Goal: Task Accomplishment & Management: Manage account settings

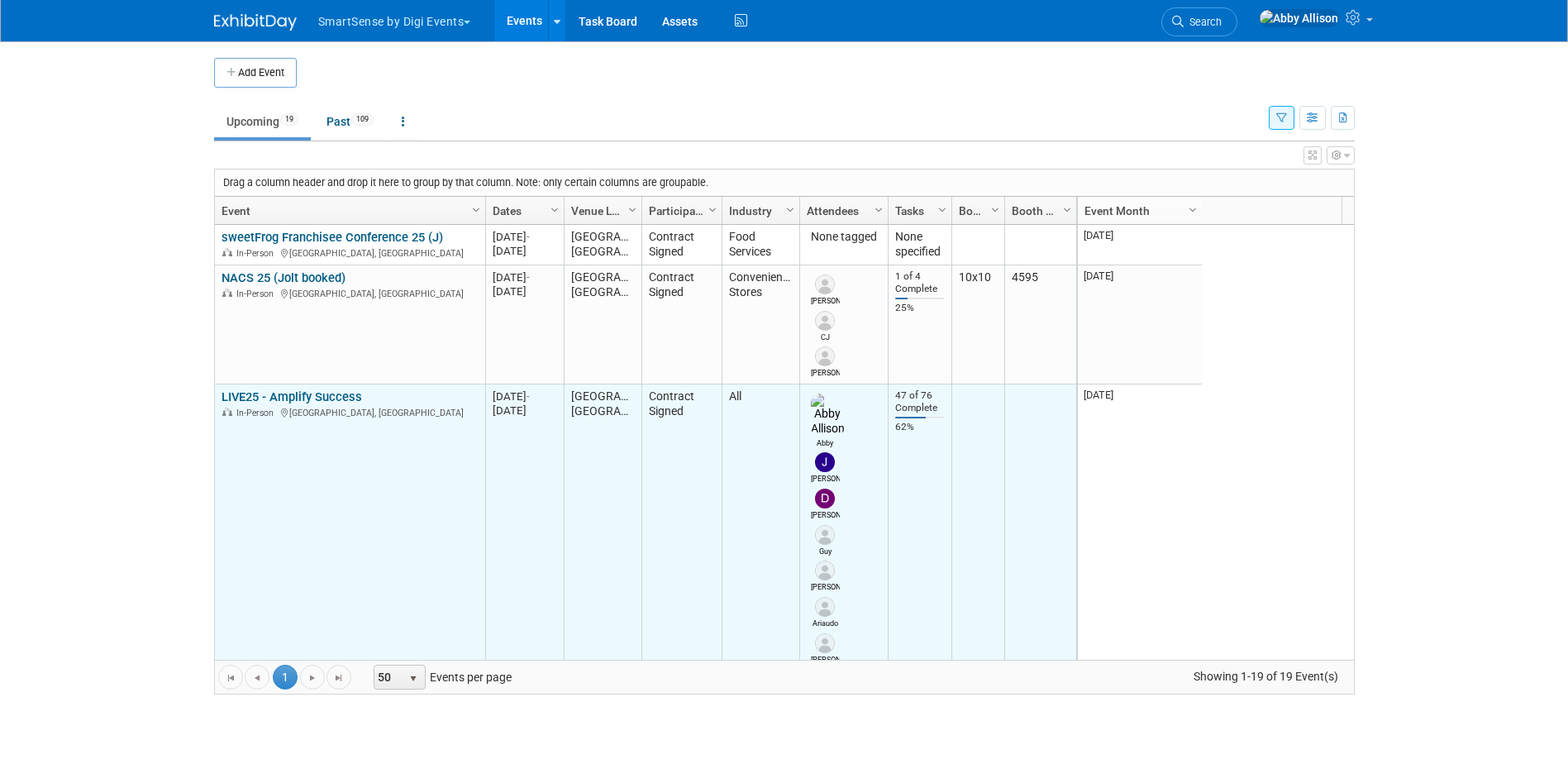
click at [273, 397] on link "LIVE25 - Amplify Success" at bounding box center [292, 397] width 140 height 15
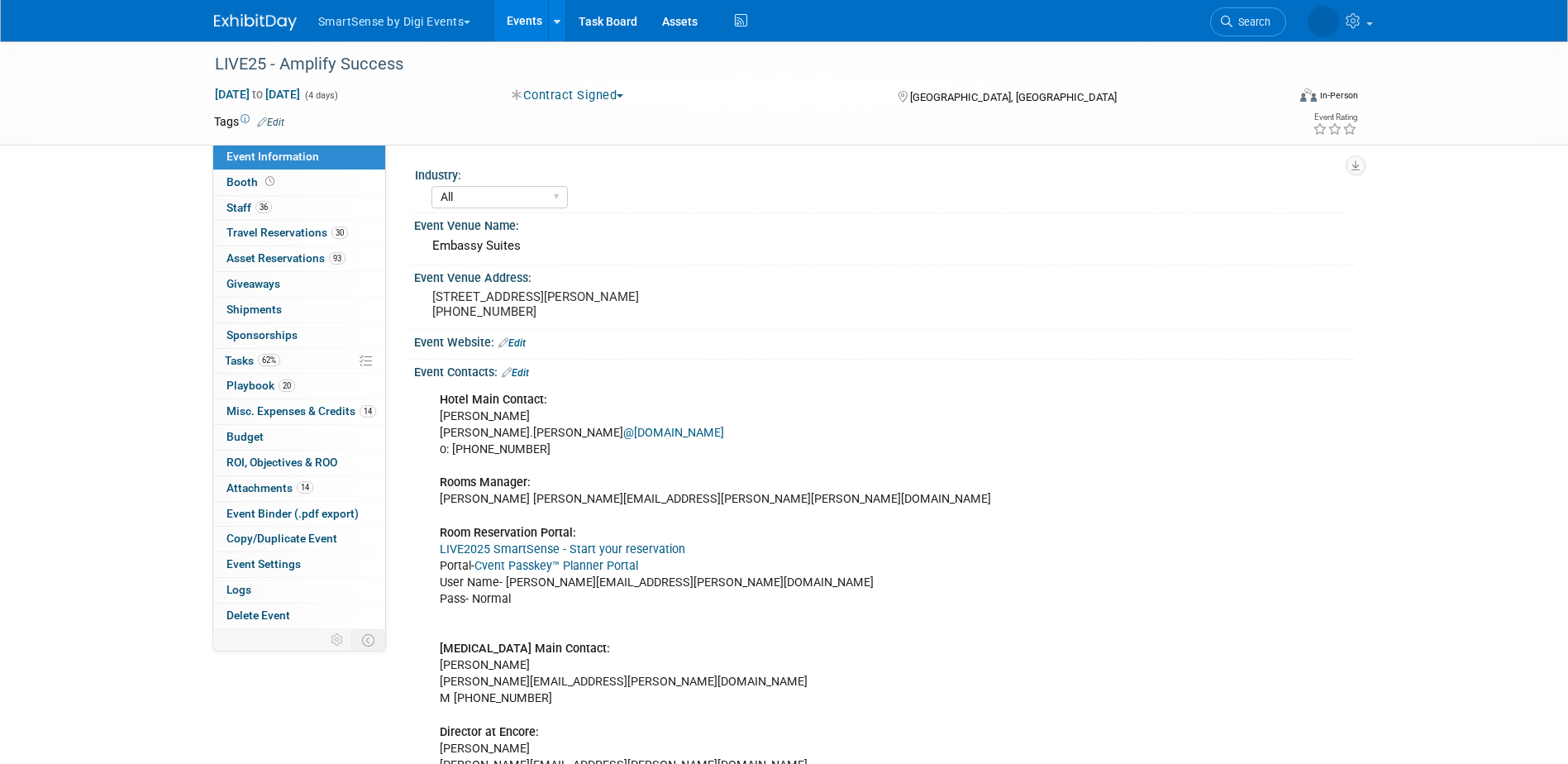
select select "All"
click at [531, 248] on div "Embassy Suites" at bounding box center [884, 246] width 916 height 26
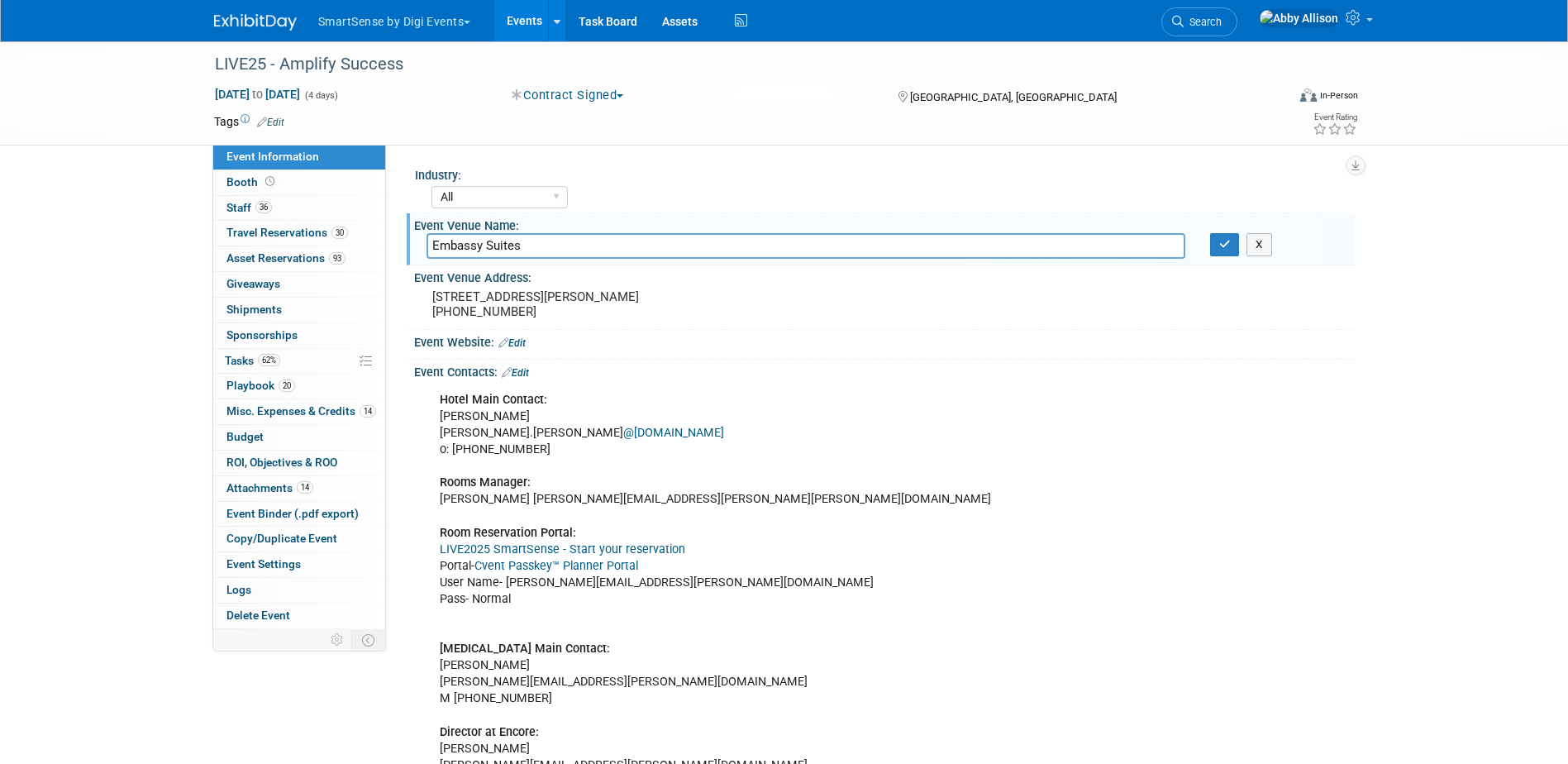
drag, startPoint x: 529, startPoint y: 248, endPoint x: 429, endPoint y: 246, distance: 100.0
click at [429, 246] on input "Embassy Suites" at bounding box center [806, 246] width 758 height 26
click at [637, 312] on pre "708 Demonbreun Street, Nashville, TN 37203 (615) 736-7100" at bounding box center [610, 303] width 356 height 29
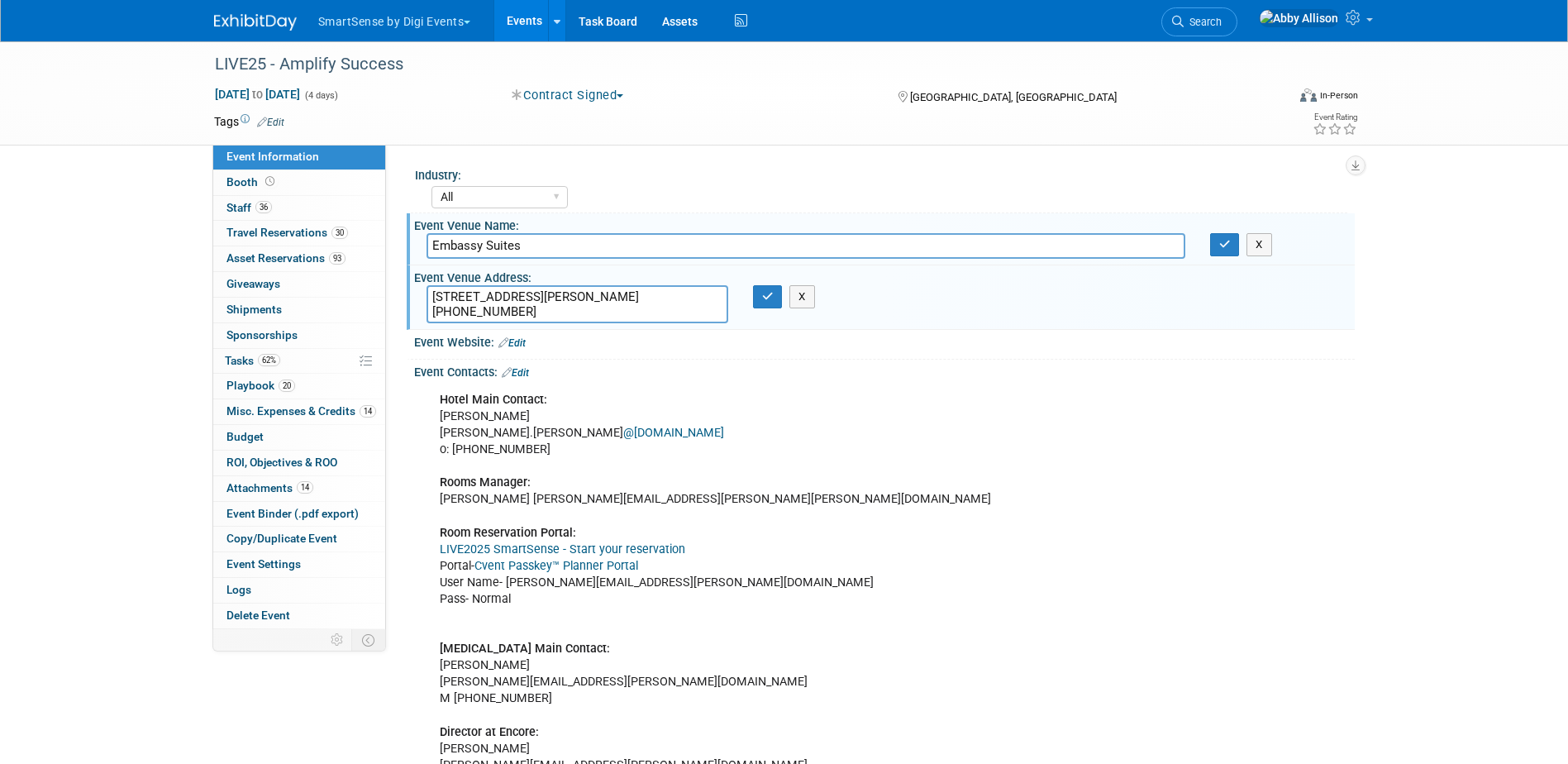
drag, startPoint x: 684, startPoint y: 300, endPoint x: 430, endPoint y: 298, distance: 254.0
click at [430, 298] on textarea "708 Demonbreun Street, Nashville, TN 37203 (615) 736-7100" at bounding box center [577, 304] width 301 height 38
click at [1221, 252] on button "button" at bounding box center [1224, 245] width 29 height 23
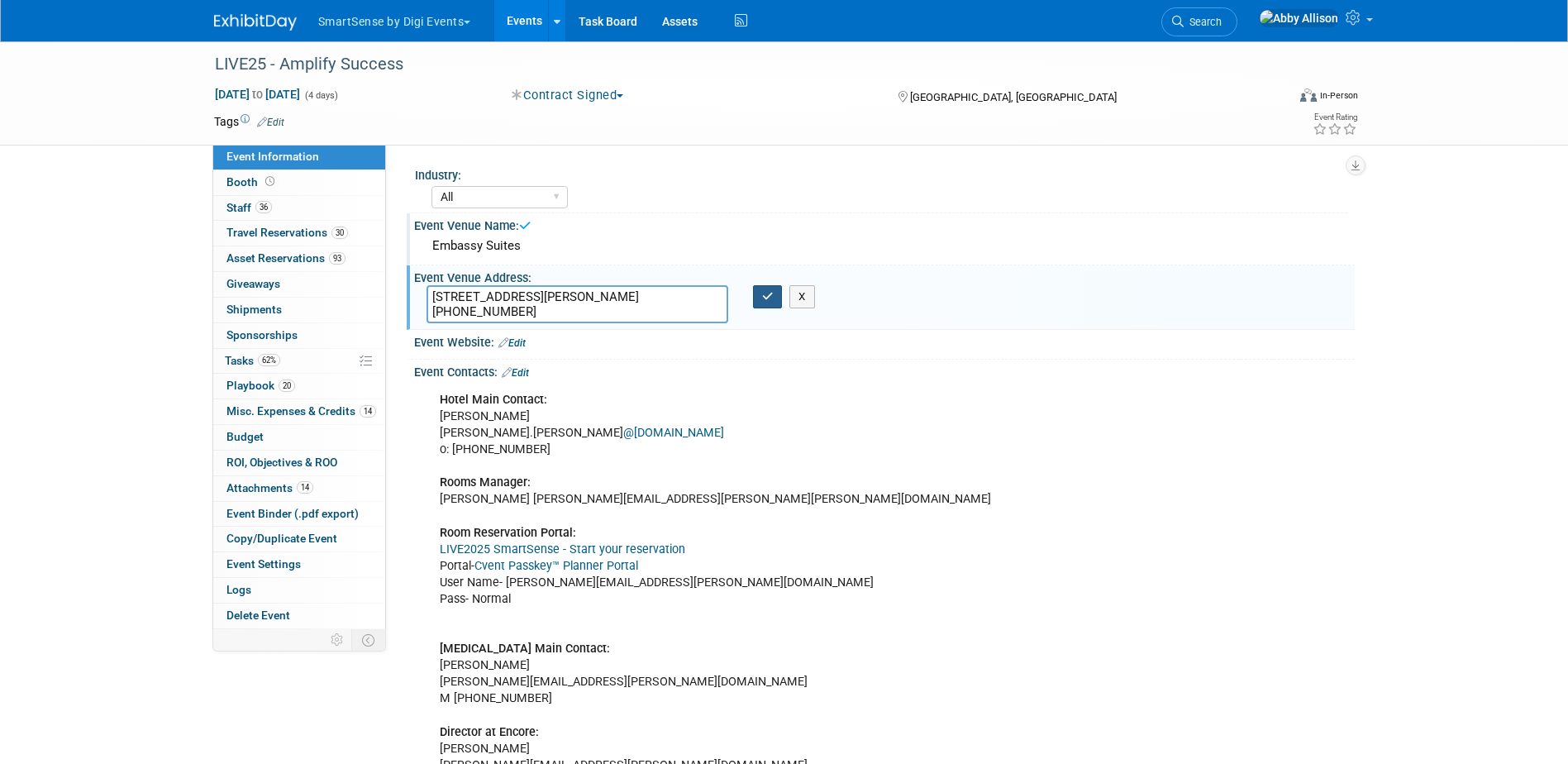
click at [758, 300] on button "button" at bounding box center [767, 297] width 29 height 23
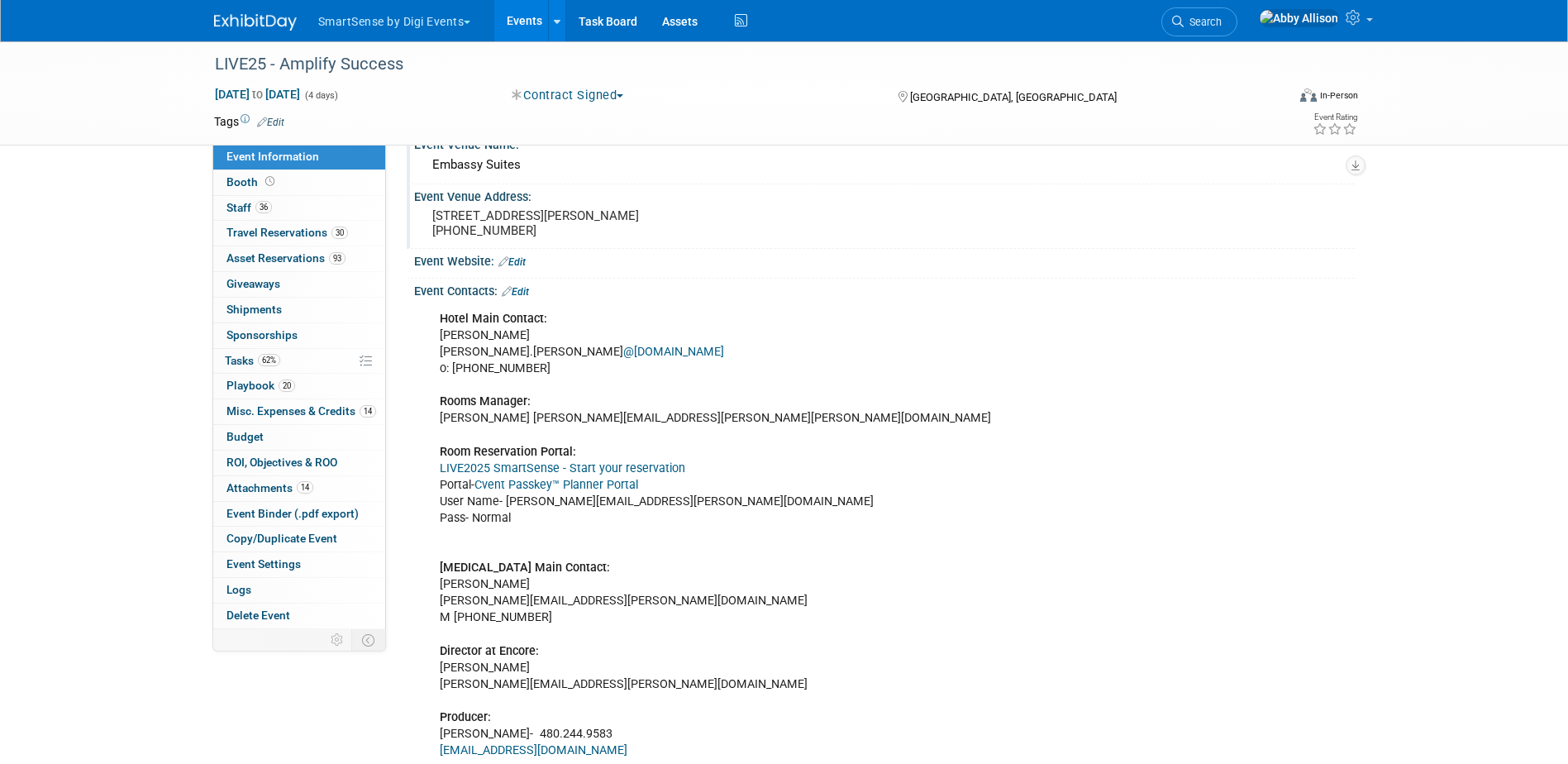
scroll to position [82, 0]
click at [1222, 24] on span "Search" at bounding box center [1203, 22] width 38 height 12
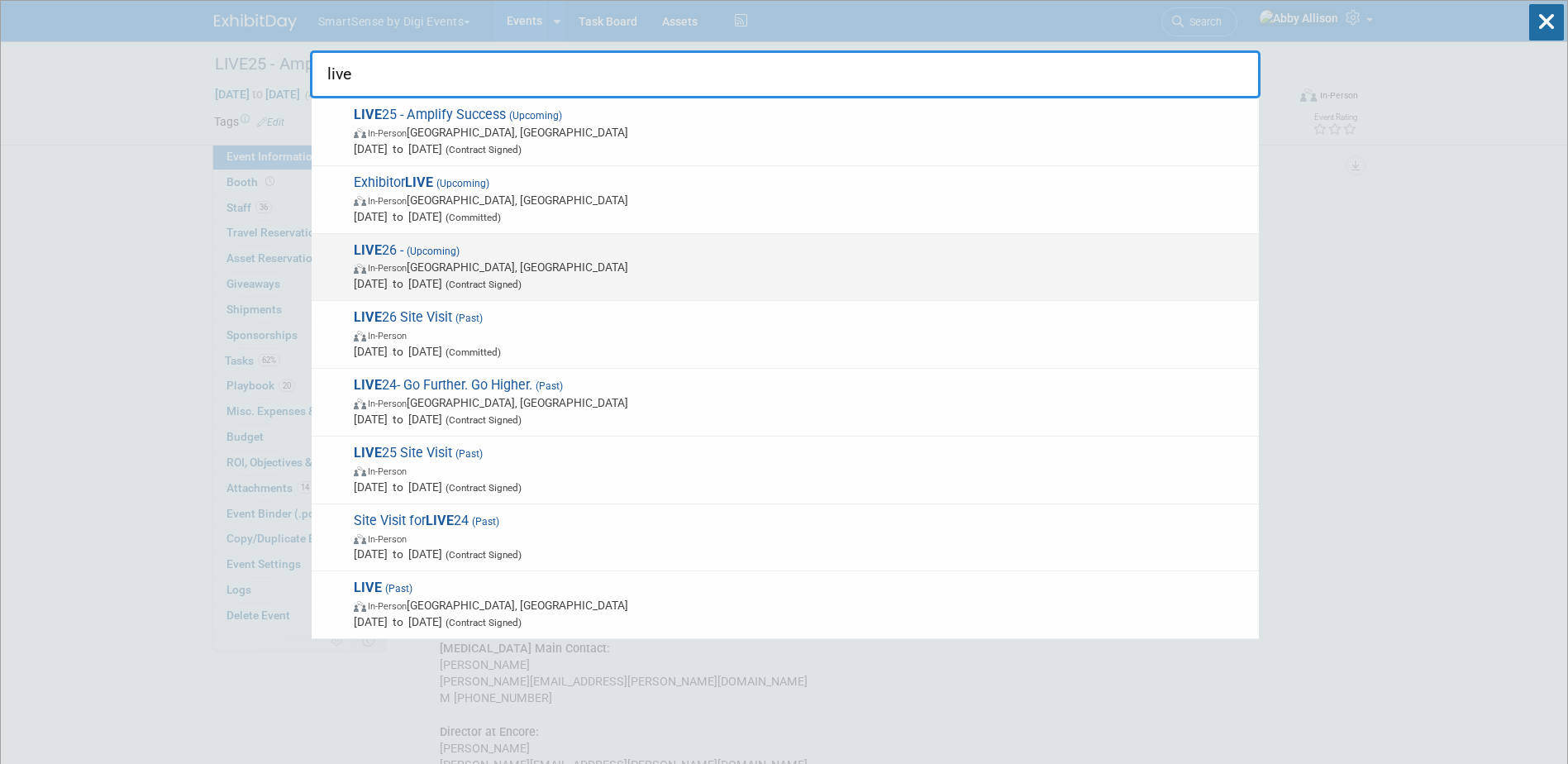
type input "live"
click at [396, 262] on span "In-Person Austin, TX" at bounding box center [802, 266] width 897 height 16
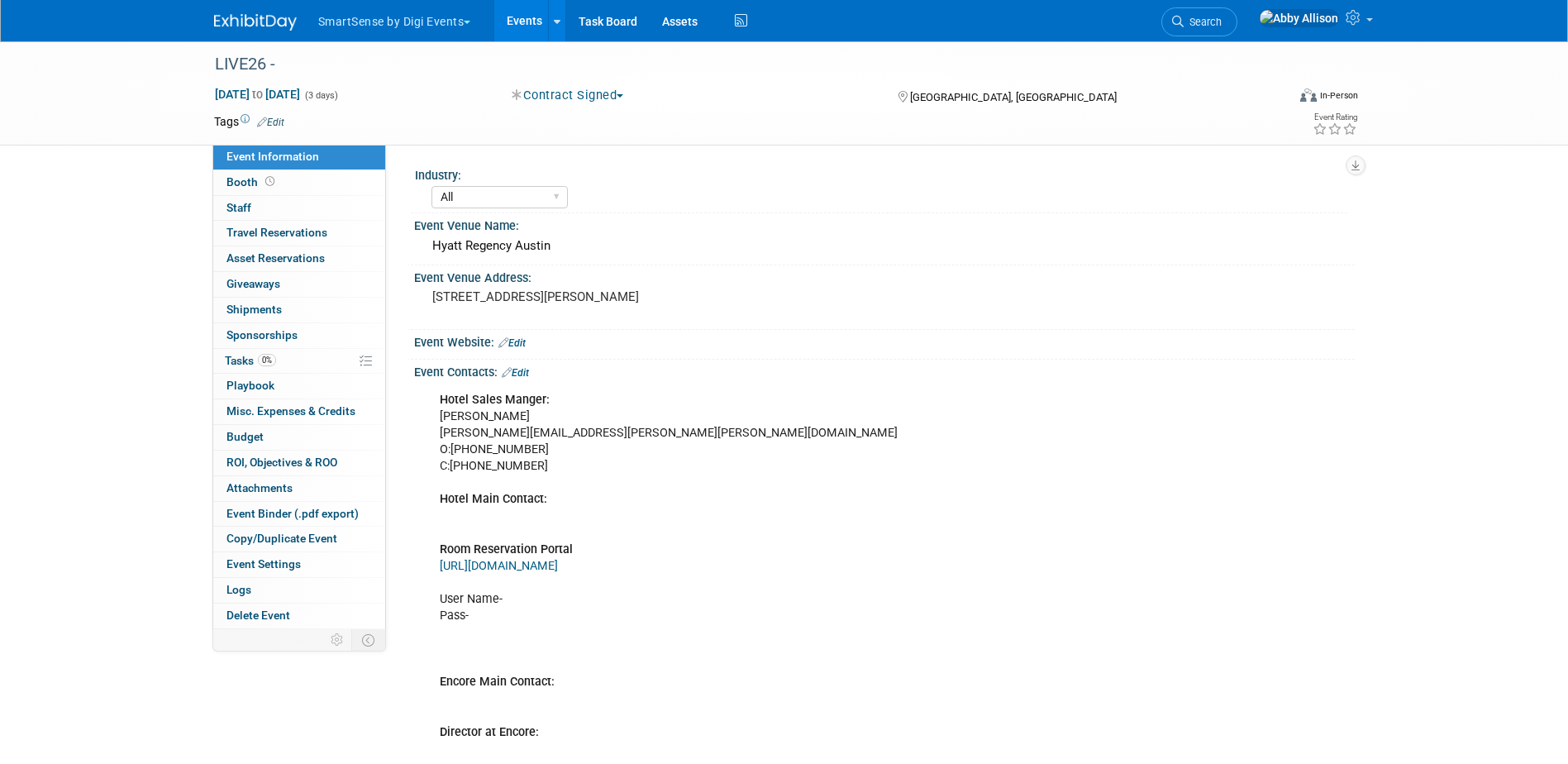
select select "All"
click at [233, 358] on span "Tasks 0%" at bounding box center [250, 360] width 51 height 13
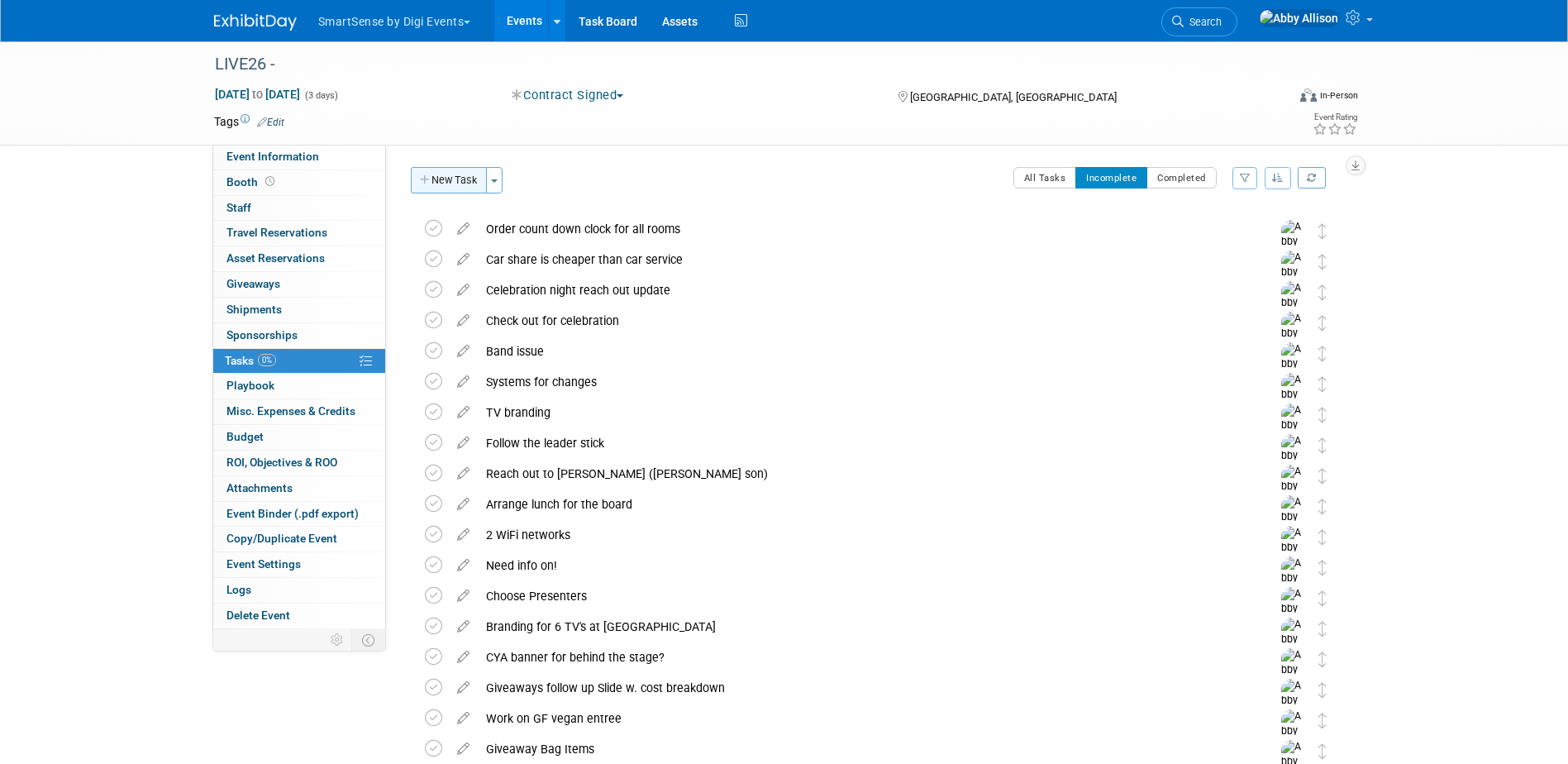
click at [453, 179] on button "New Task" at bounding box center [448, 180] width 76 height 27
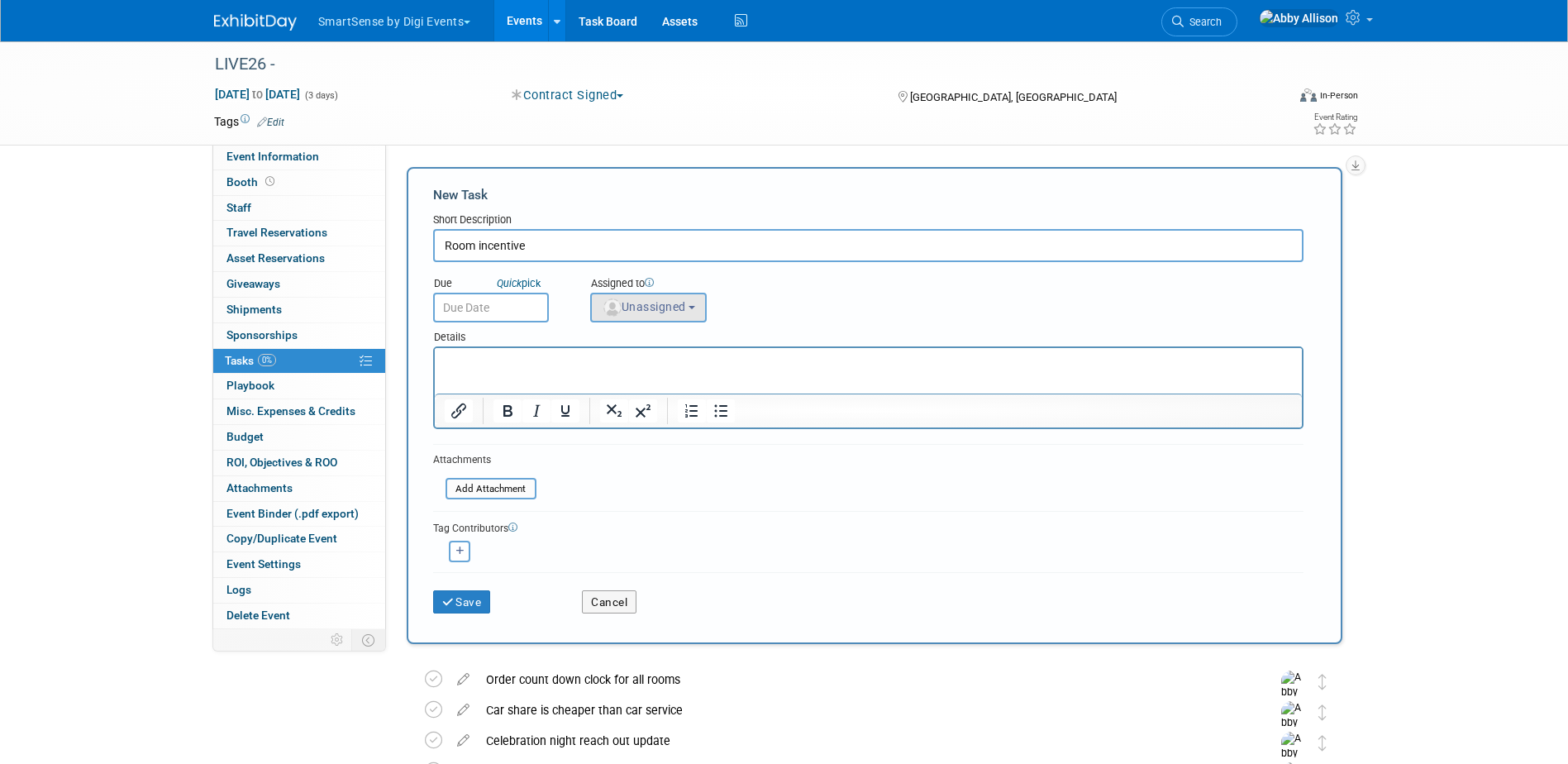
type input "Room incentive"
click at [638, 303] on span "Unassigned" at bounding box center [644, 307] width 84 height 13
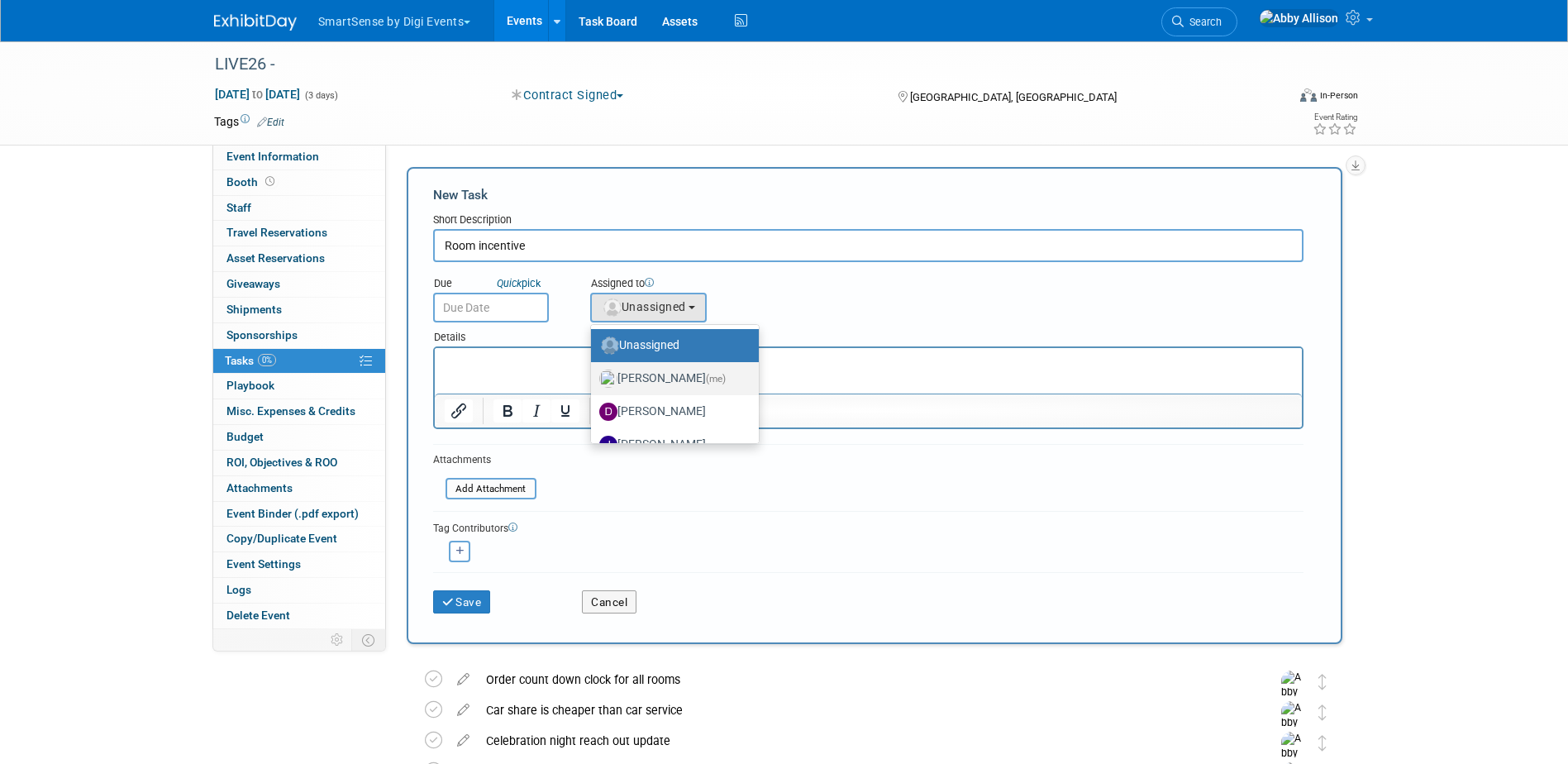
click at [653, 376] on label "[PERSON_NAME] (me)" at bounding box center [670, 378] width 143 height 27
click at [593, 376] on input "[PERSON_NAME] (me)" at bounding box center [588, 375] width 10 height 10
select select "1af21d80-b227-4fda-b725-1543146411fb"
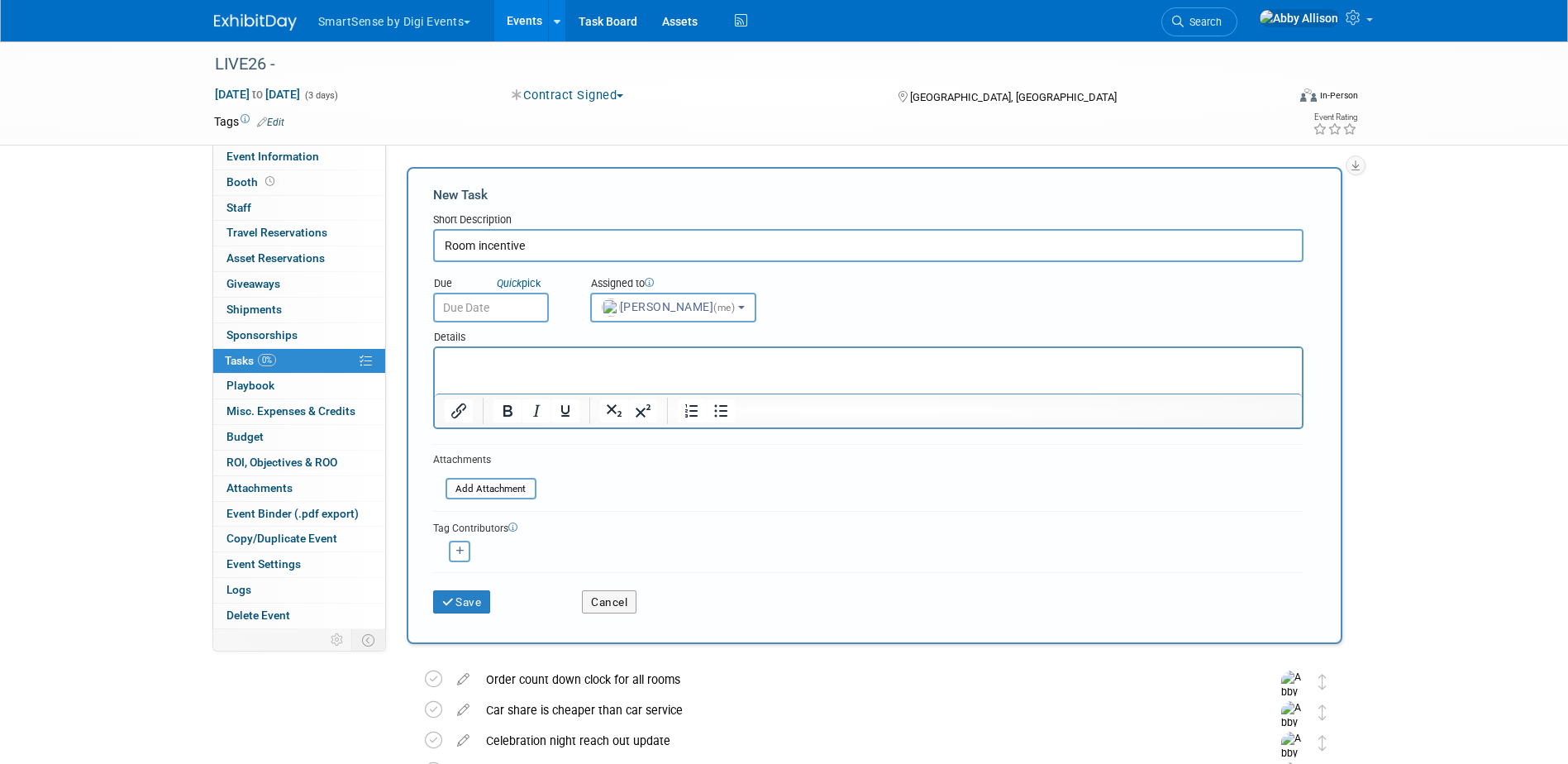
click at [600, 371] on html at bounding box center [867, 359] width 867 height 23
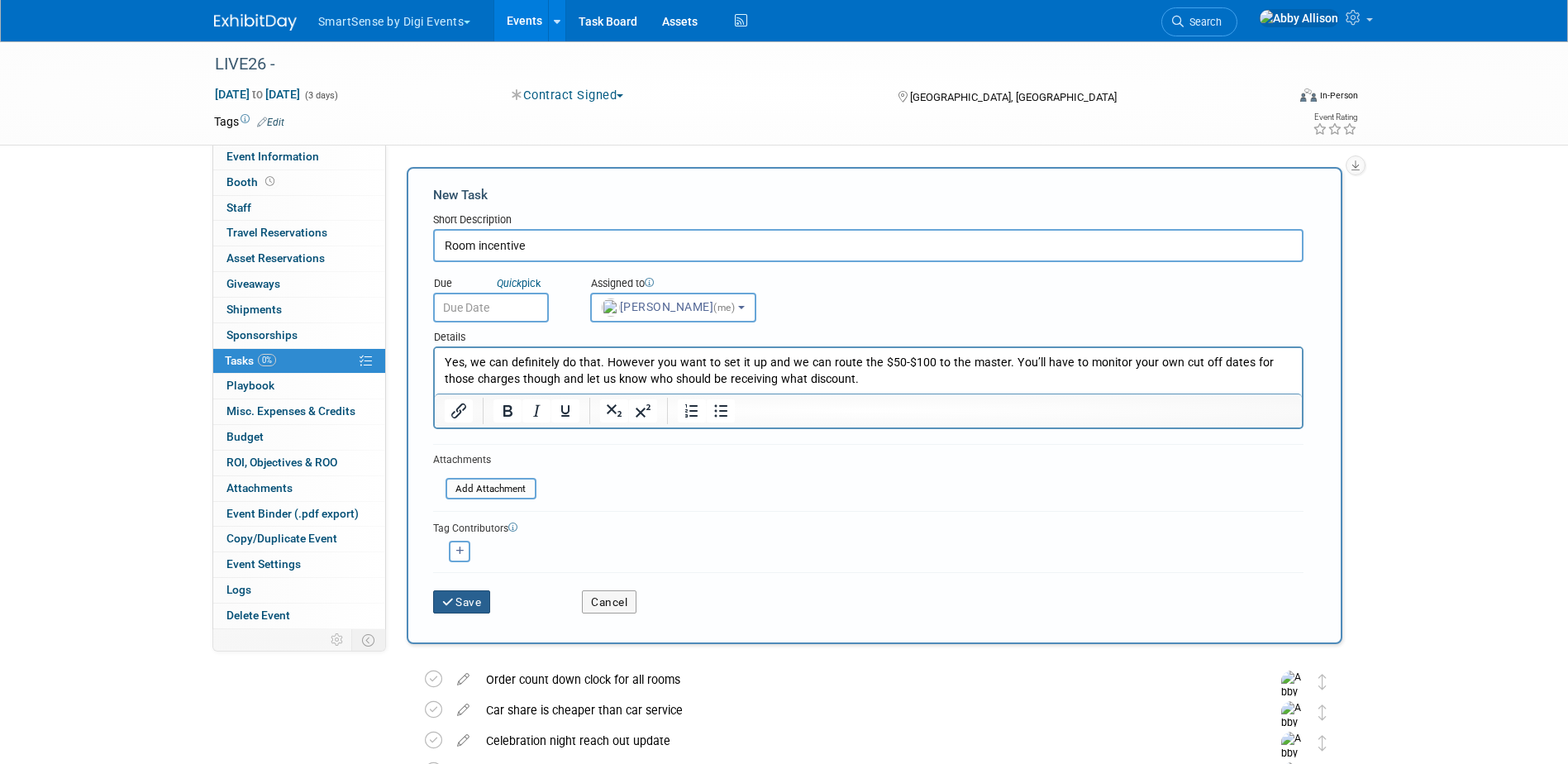
click at [448, 605] on icon "submit" at bounding box center [448, 603] width 14 height 11
